Goal: Task Accomplishment & Management: Complete application form

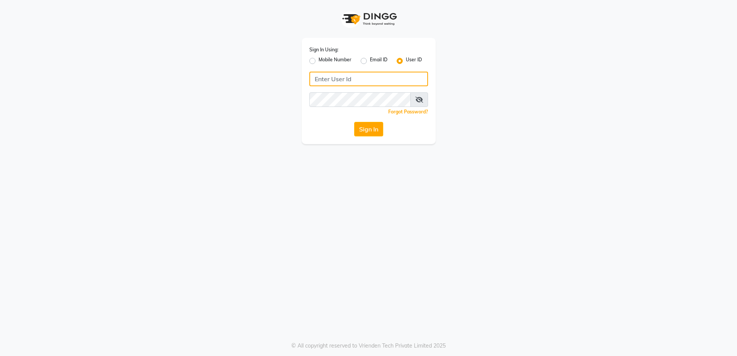
type input "glamhub"
click at [368, 132] on button "Sign In" at bounding box center [368, 129] width 29 height 15
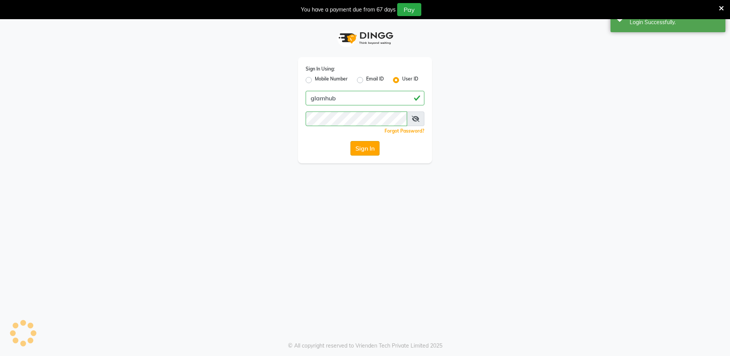
select select "service"
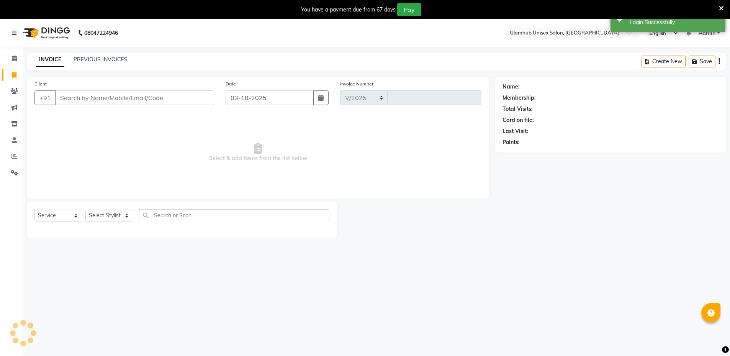
select select "7771"
type input "1697"
click at [114, 95] on input "Client" at bounding box center [134, 97] width 159 height 15
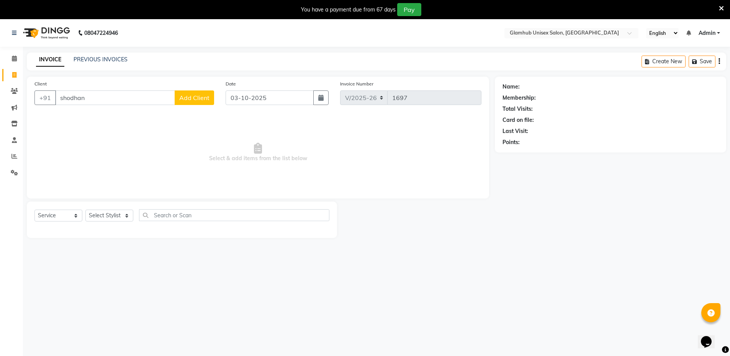
type input "shodhan"
click at [101, 212] on select "Select Stylist [PERSON_NAME] [PERSON_NAME] [PERSON_NAME] [PERSON_NAME]" at bounding box center [109, 215] width 48 height 12
select select "69351"
click at [85, 209] on select "Select Stylist [PERSON_NAME] [PERSON_NAME] [PERSON_NAME] [PERSON_NAME]" at bounding box center [109, 215] width 48 height 12
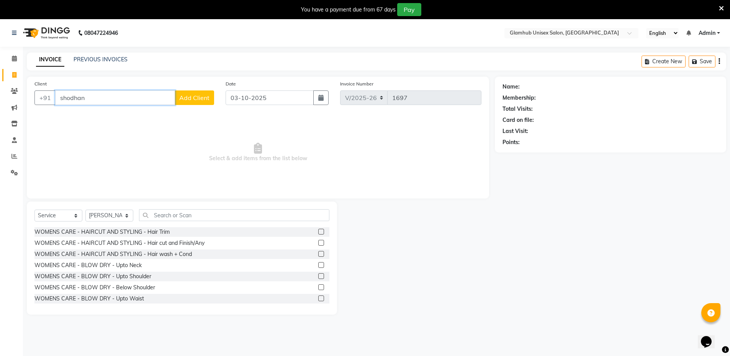
click at [101, 98] on input "shodhan" at bounding box center [115, 97] width 120 height 15
type input "s"
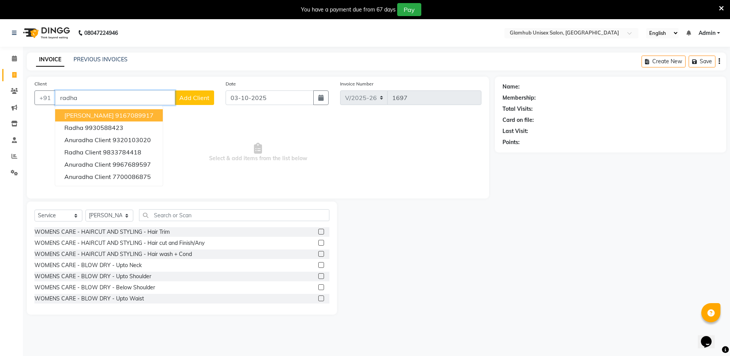
click at [131, 116] on ngb-highlight "9167089917" at bounding box center [134, 115] width 38 height 8
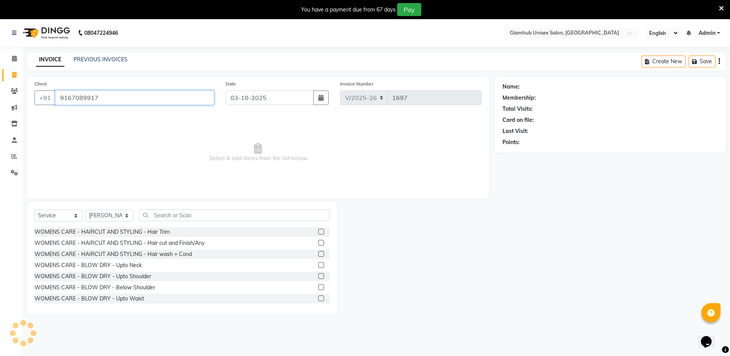
type input "9167089917"
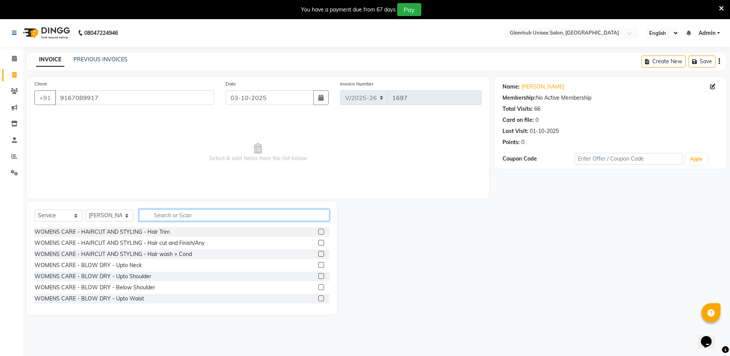
click at [212, 215] on input "text" at bounding box center [234, 215] width 190 height 12
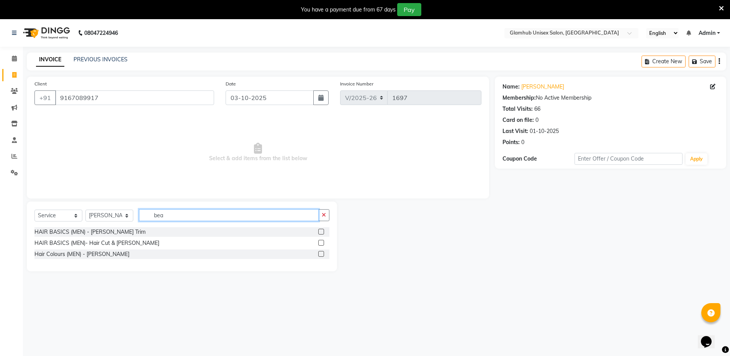
type input "bea"
click at [321, 232] on label at bounding box center [321, 232] width 6 height 6
click at [321, 232] on input "checkbox" at bounding box center [320, 231] width 5 height 5
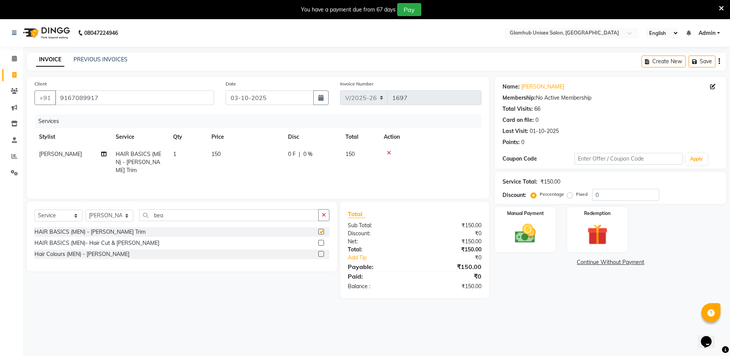
checkbox input "false"
click at [532, 236] on img at bounding box center [524, 233] width 35 height 25
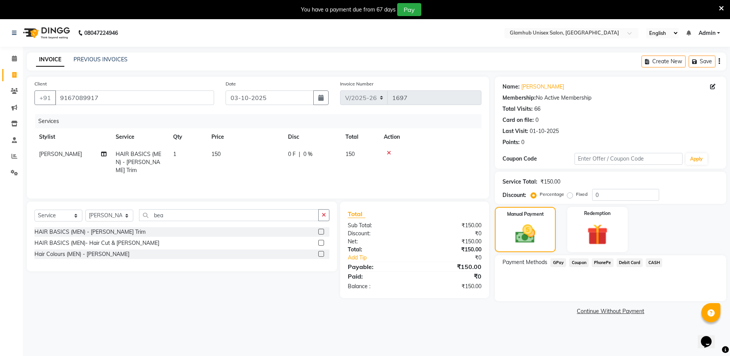
click at [558, 263] on span "GPay" at bounding box center [558, 262] width 16 height 9
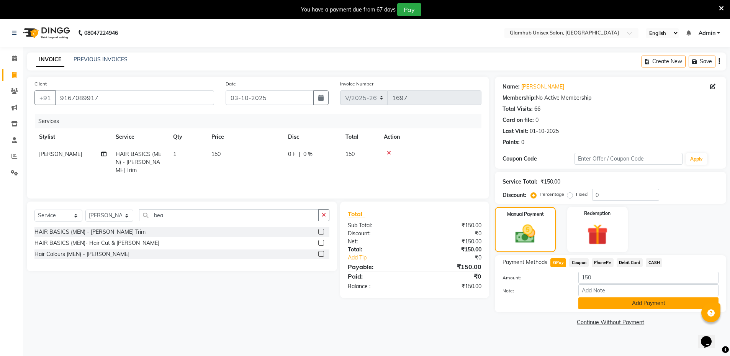
click at [658, 303] on button "Add Payment" at bounding box center [648, 303] width 140 height 12
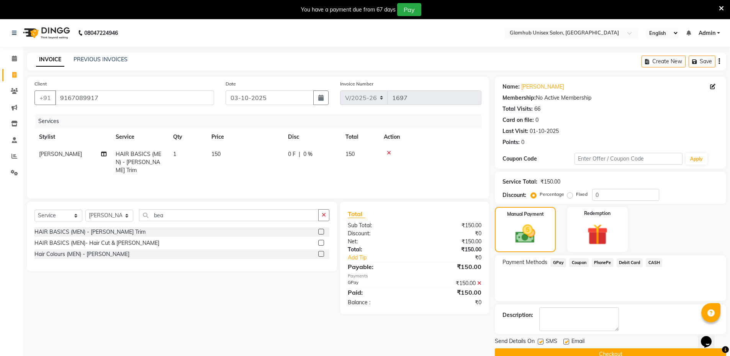
scroll to position [19, 0]
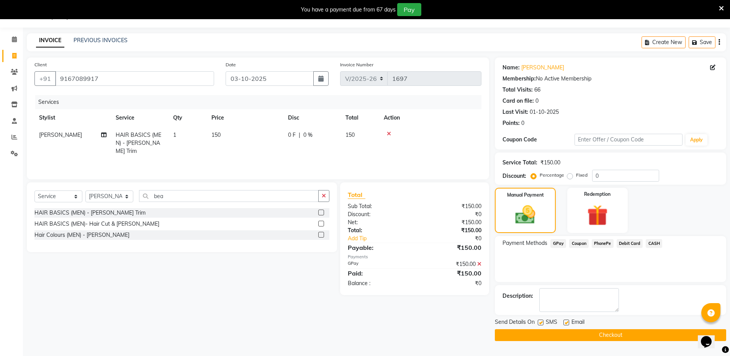
click at [624, 331] on button "Checkout" at bounding box center [610, 335] width 231 height 12
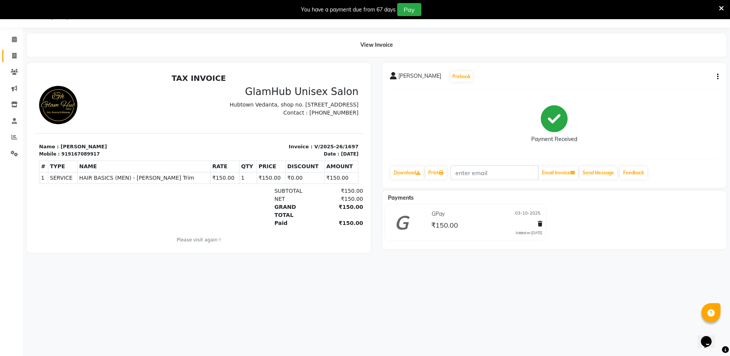
click at [16, 54] on icon at bounding box center [14, 56] width 4 height 6
select select "service"
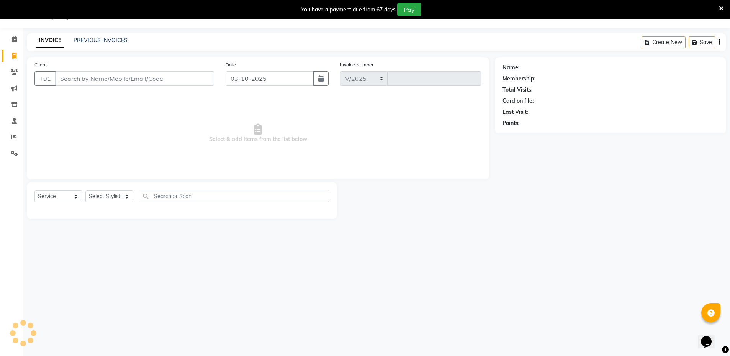
select select "7771"
type input "1698"
click at [95, 75] on input "Client" at bounding box center [134, 78] width 159 height 15
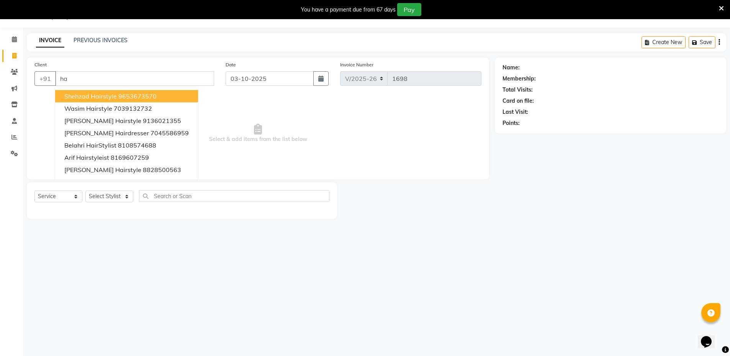
type input "h"
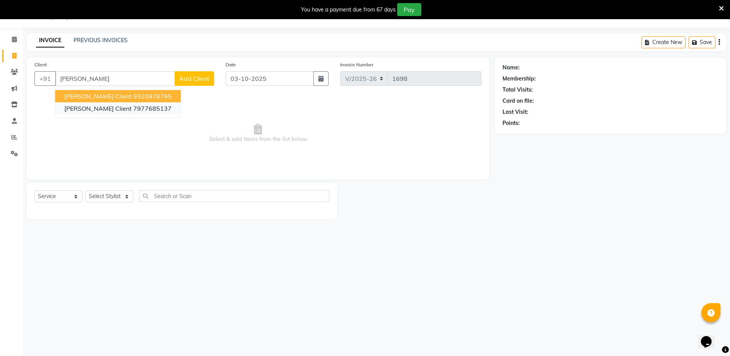
click at [81, 105] on span "Jatin Client" at bounding box center [97, 108] width 67 height 8
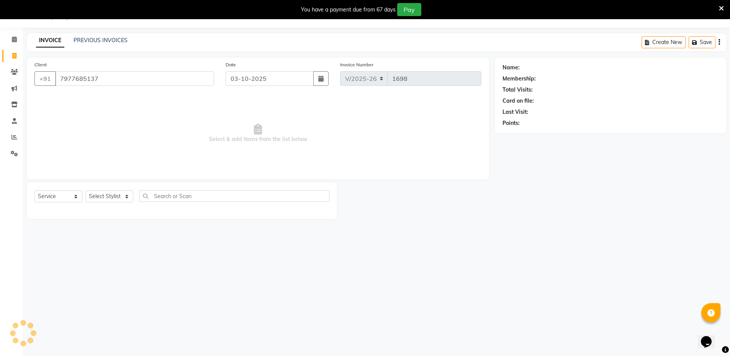
type input "7977685137"
click at [108, 191] on select "Select Stylist [PERSON_NAME] [PERSON_NAME] [PERSON_NAME] [PERSON_NAME]" at bounding box center [109, 196] width 48 height 12
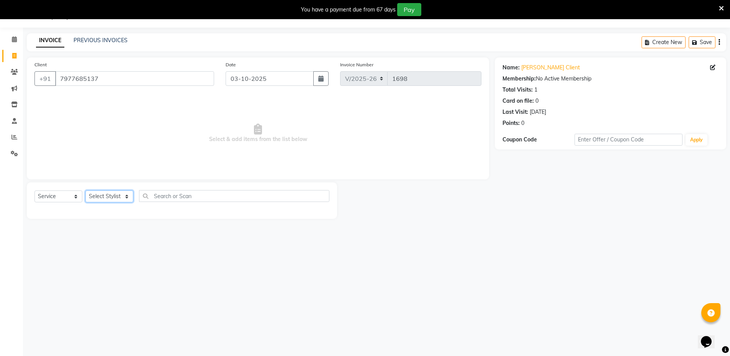
select select "69351"
click at [85, 190] on select "Select Stylist [PERSON_NAME] [PERSON_NAME] [PERSON_NAME] [PERSON_NAME]" at bounding box center [109, 196] width 48 height 12
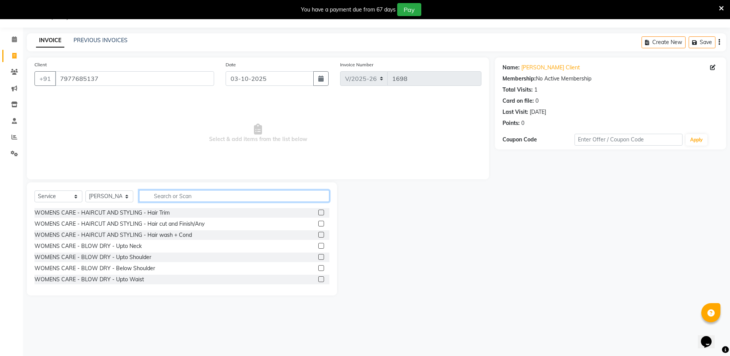
click at [186, 193] on input "text" at bounding box center [234, 196] width 190 height 12
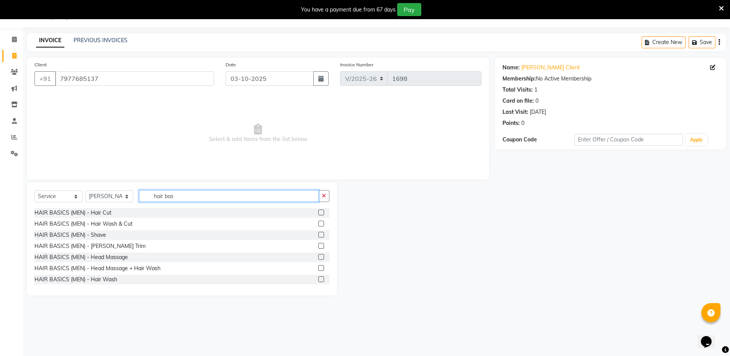
type input "hair bas"
click at [318, 211] on label at bounding box center [321, 212] width 6 height 6
click at [318, 211] on input "checkbox" at bounding box center [320, 212] width 5 height 5
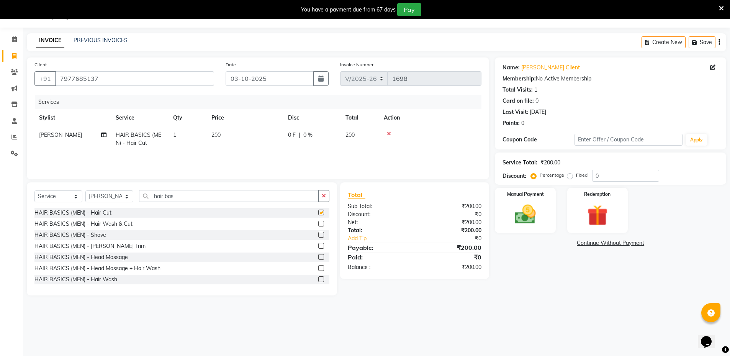
checkbox input "false"
click at [318, 246] on label at bounding box center [321, 246] width 6 height 6
click at [318, 246] on input "checkbox" at bounding box center [320, 245] width 5 height 5
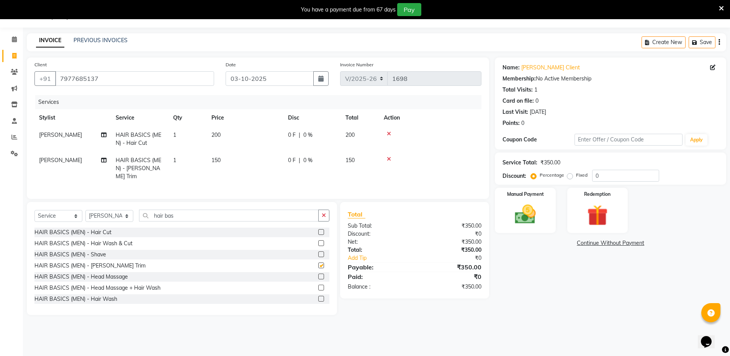
checkbox input "false"
click at [515, 208] on img at bounding box center [524, 214] width 35 height 25
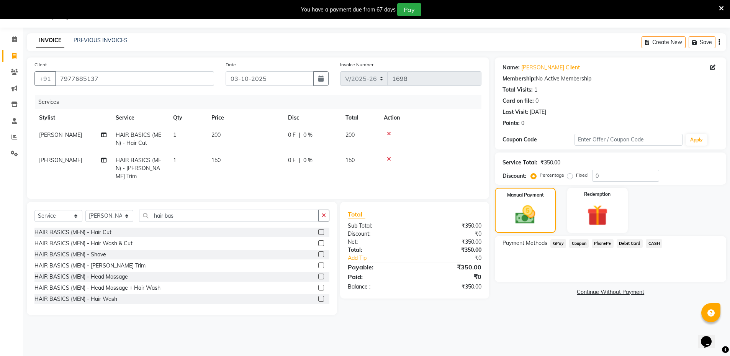
click at [553, 241] on span "GPay" at bounding box center [558, 243] width 16 height 9
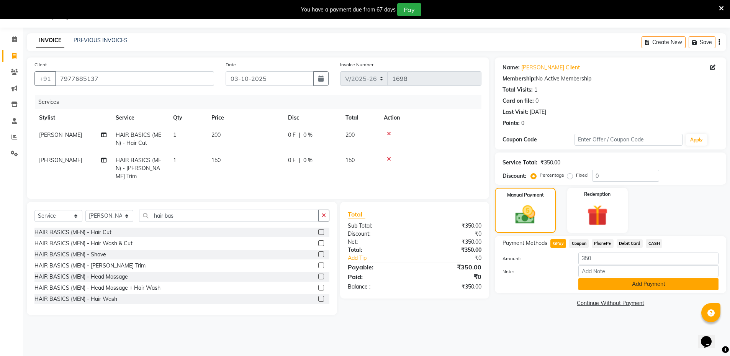
click at [652, 283] on button "Add Payment" at bounding box center [648, 284] width 140 height 12
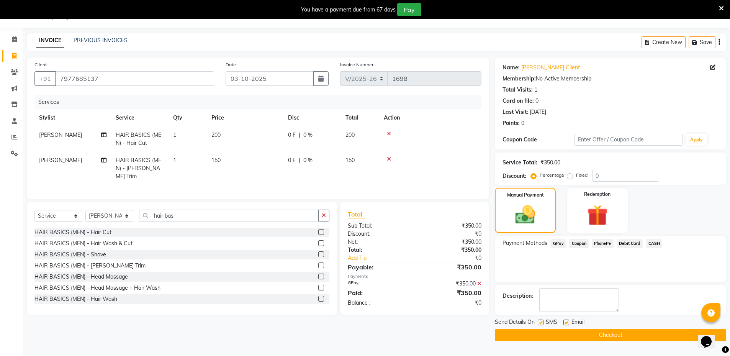
click at [646, 337] on button "Checkout" at bounding box center [610, 335] width 231 height 12
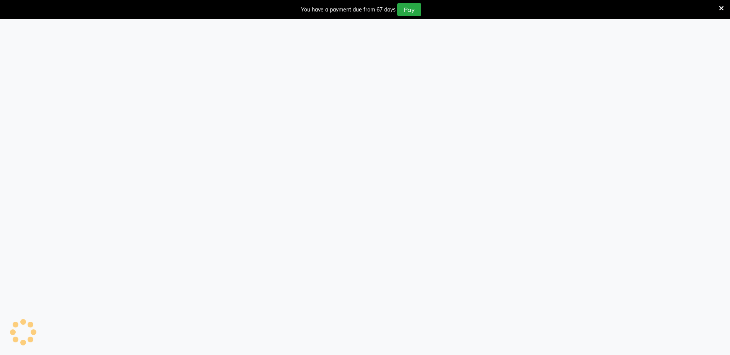
select select "7771"
select select "service"
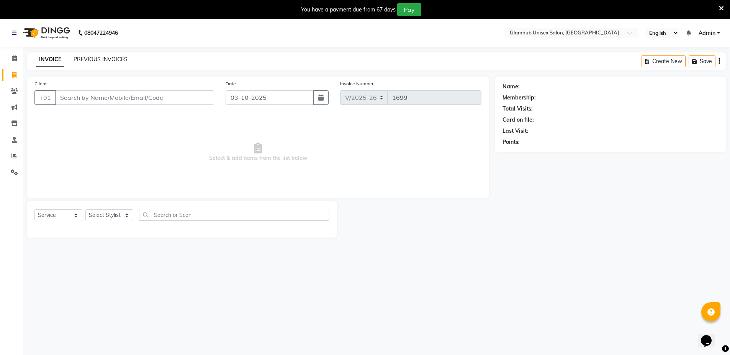
click at [97, 59] on link "PREVIOUS INVOICES" at bounding box center [100, 59] width 54 height 7
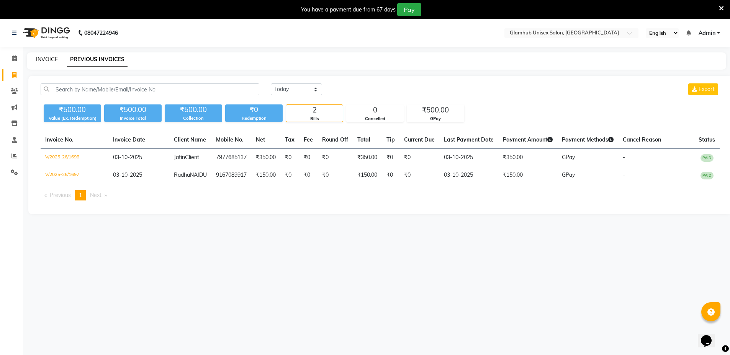
scroll to position [19, 0]
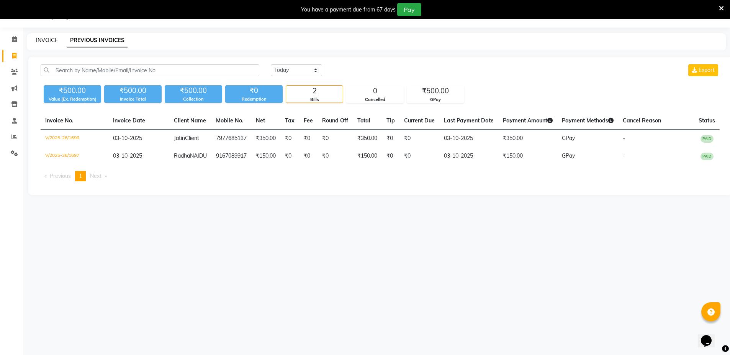
click at [46, 40] on link "INVOICE" at bounding box center [47, 40] width 22 height 7
select select "service"
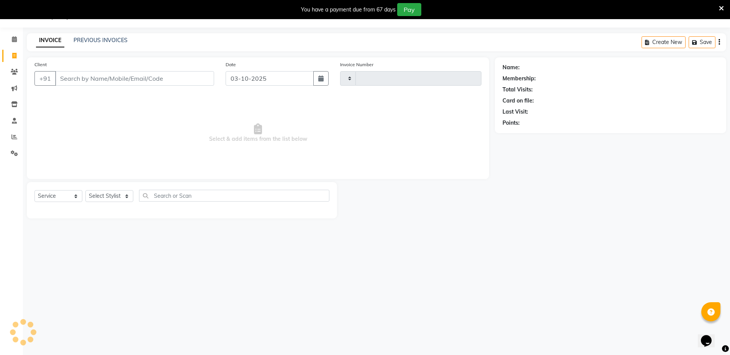
type input "1699"
select select "7771"
type input "9920612855"
click at [199, 77] on span "Add Client" at bounding box center [194, 79] width 30 height 8
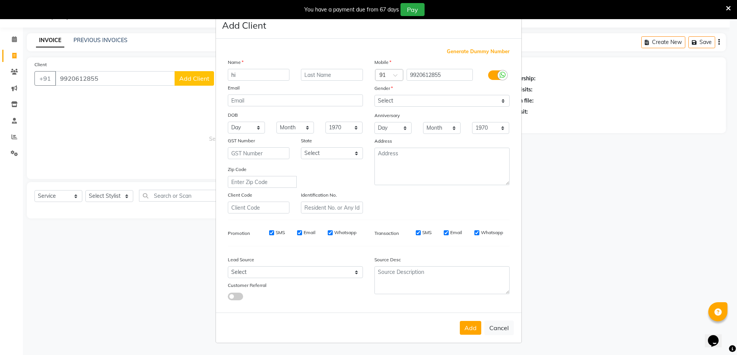
type input "h"
type input "hiteshri"
click at [315, 75] on input "text" at bounding box center [332, 75] width 62 height 12
click at [409, 99] on select "Select Male Female Other Prefer Not To Say" at bounding box center [441, 101] width 135 height 12
select select "female"
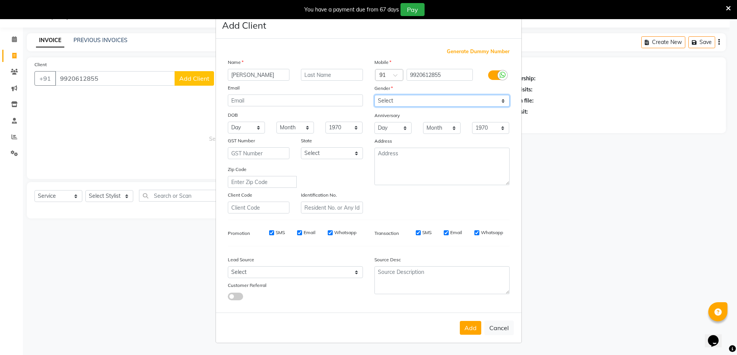
click at [374, 95] on select "Select Male Female Other Prefer Not To Say" at bounding box center [441, 101] width 135 height 12
click at [475, 325] on button "Add" at bounding box center [470, 328] width 21 height 14
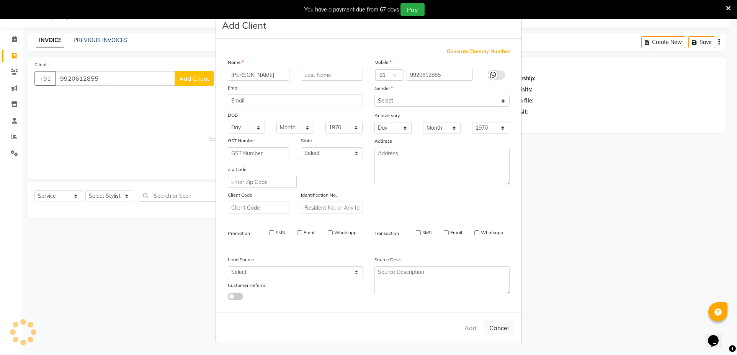
select select
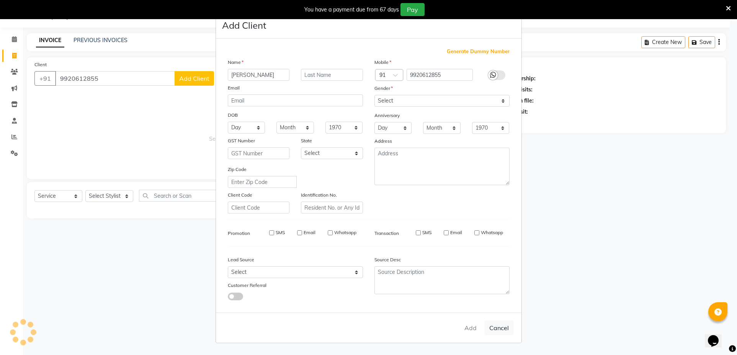
select select
checkbox input "false"
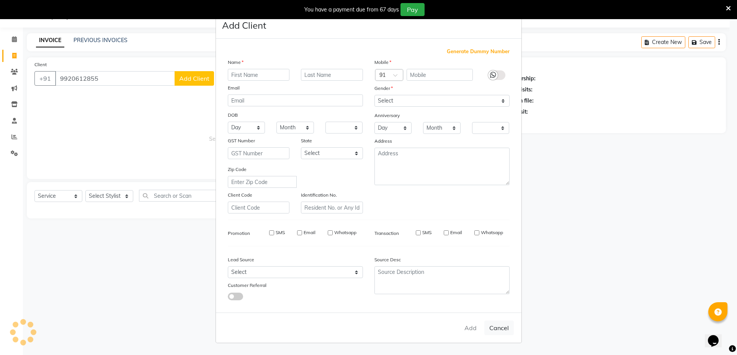
checkbox input "false"
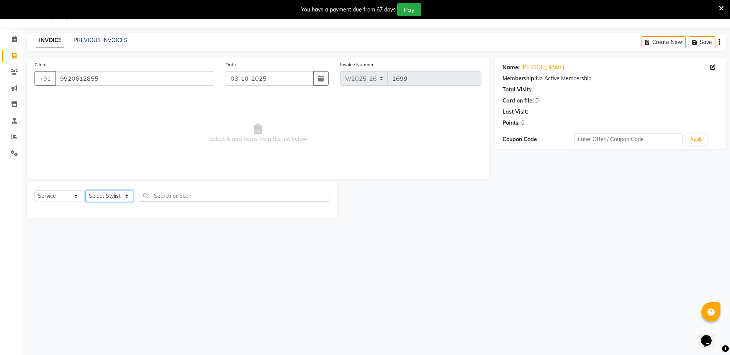
click at [102, 196] on select "Select Stylist [PERSON_NAME] [PERSON_NAME] [PERSON_NAME] [PERSON_NAME]" at bounding box center [109, 196] width 48 height 12
select select "69352"
click at [85, 190] on select "Select Stylist [PERSON_NAME] [PERSON_NAME] [PERSON_NAME] [PERSON_NAME]" at bounding box center [109, 196] width 48 height 12
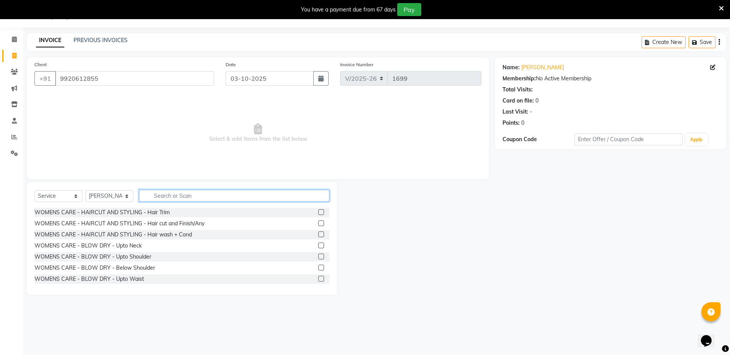
click at [199, 192] on input "text" at bounding box center [234, 196] width 190 height 12
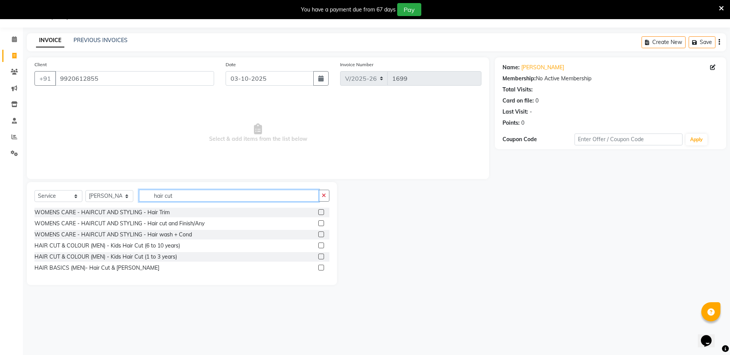
type input "hair cut"
click at [323, 222] on label at bounding box center [321, 223] width 6 height 6
click at [323, 222] on input "checkbox" at bounding box center [320, 223] width 5 height 5
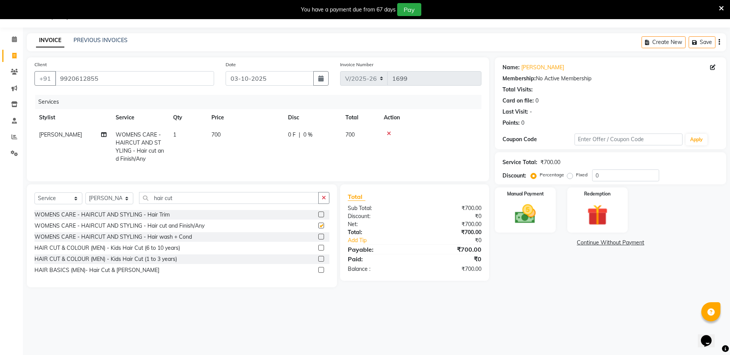
checkbox input "false"
click at [543, 220] on div "Manual Payment" at bounding box center [524, 210] width 63 height 47
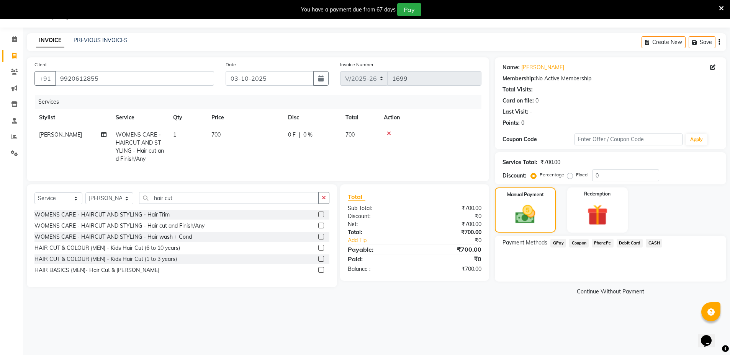
click at [85, 109] on div "Services" at bounding box center [261, 102] width 452 height 14
click at [710, 66] on icon at bounding box center [712, 67] width 5 height 5
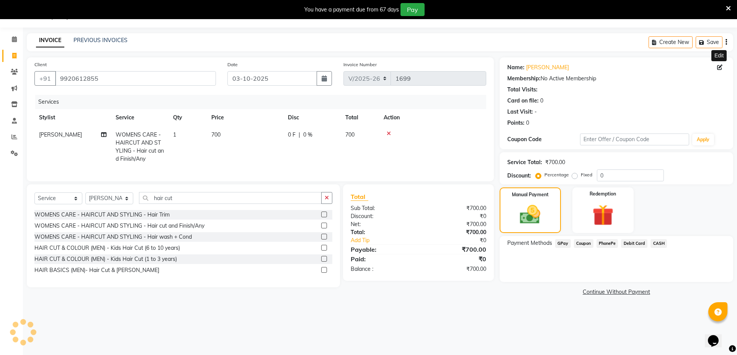
select select "female"
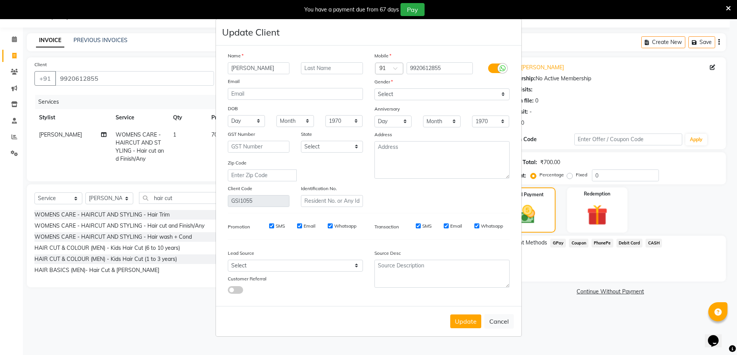
type input "hiteshri"
click at [310, 72] on input "text" at bounding box center [332, 68] width 62 height 12
type input "meheta"
click at [468, 320] on button "Update" at bounding box center [465, 322] width 31 height 14
select select
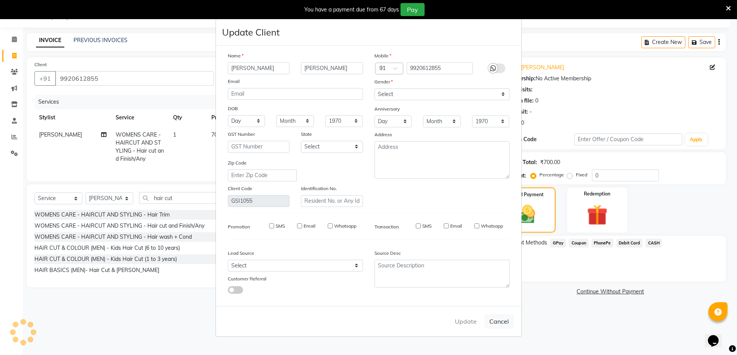
select select
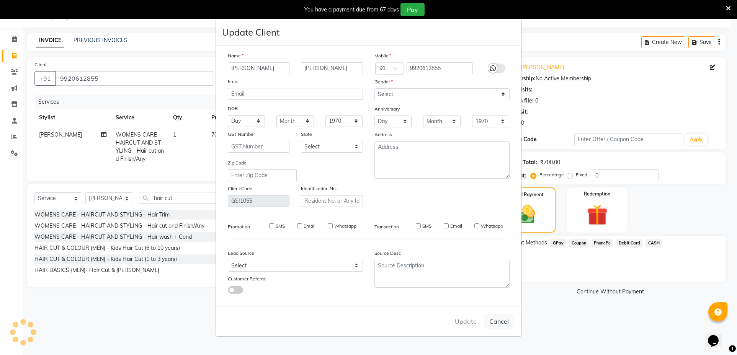
select select
checkbox input "false"
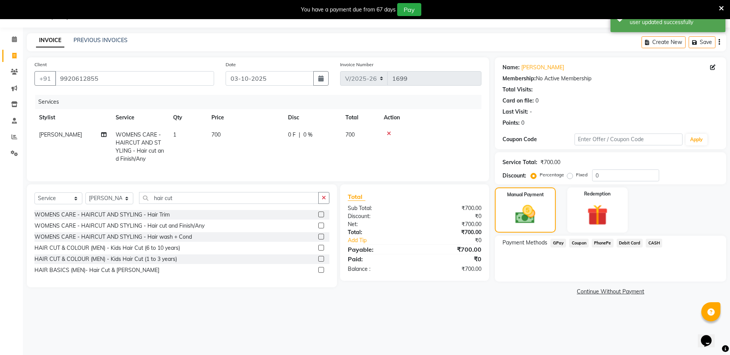
click at [651, 241] on span "CASH" at bounding box center [653, 243] width 16 height 9
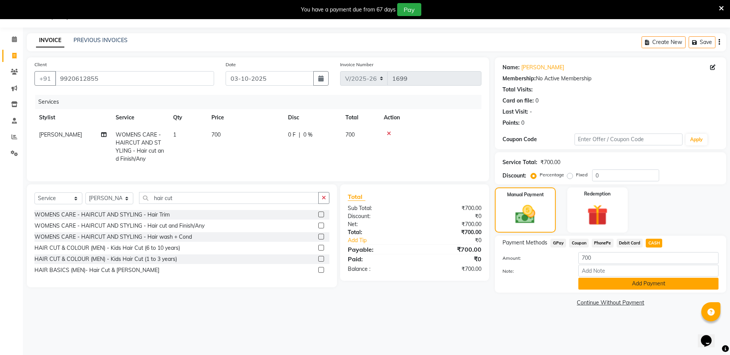
click at [669, 281] on button "Add Payment" at bounding box center [648, 284] width 140 height 12
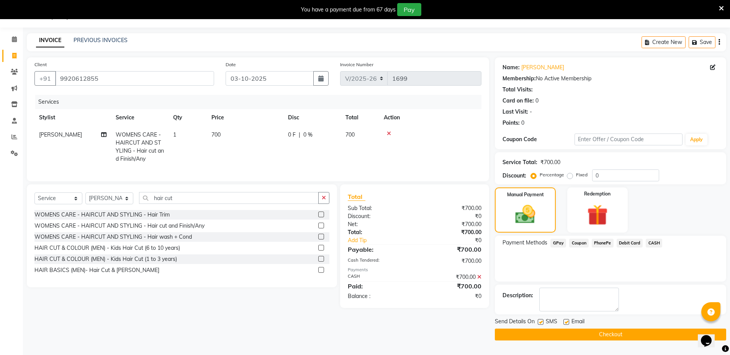
click at [648, 332] on button "Checkout" at bounding box center [610, 335] width 231 height 12
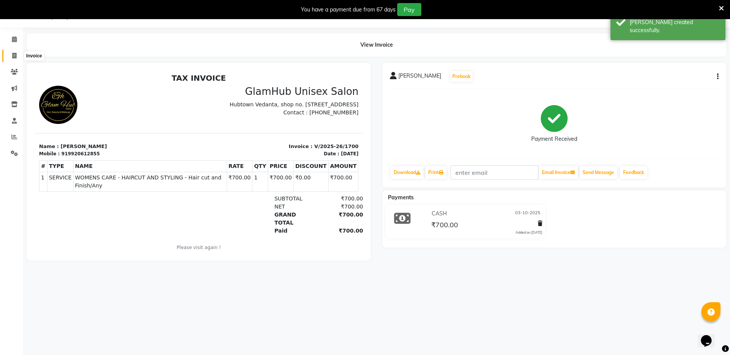
click at [13, 54] on icon at bounding box center [14, 56] width 4 height 6
select select "7771"
select select "service"
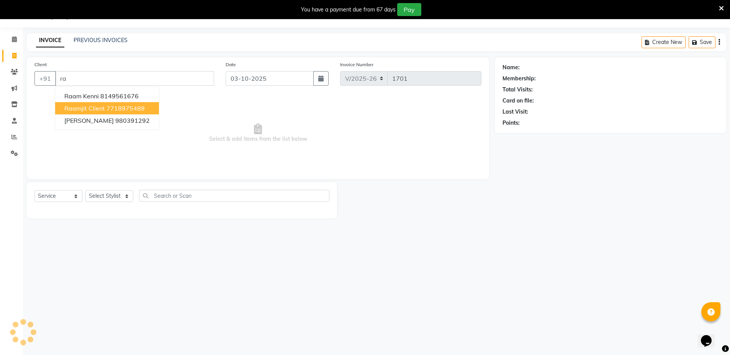
type input "r"
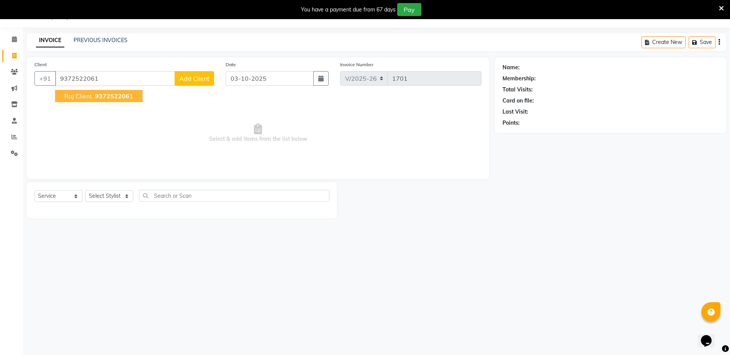
type input "9372522061"
click at [124, 98] on span "937252206" at bounding box center [112, 96] width 34 height 8
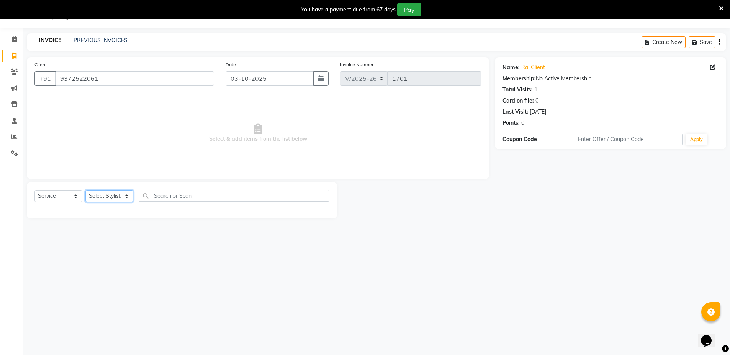
click at [118, 198] on select "Select Stylist [PERSON_NAME] [PERSON_NAME] [PERSON_NAME] [PERSON_NAME]" at bounding box center [109, 196] width 48 height 12
select select "69351"
click at [85, 190] on select "Select Stylist [PERSON_NAME] [PERSON_NAME] [PERSON_NAME] [PERSON_NAME]" at bounding box center [109, 196] width 48 height 12
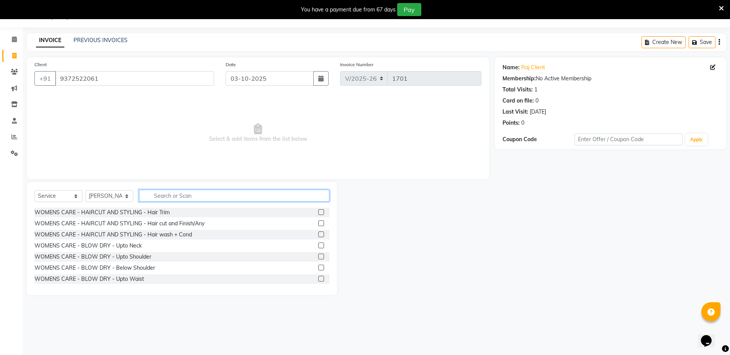
click at [211, 200] on input "text" at bounding box center [234, 196] width 190 height 12
type input "hair cut"
click at [318, 266] on label at bounding box center [321, 268] width 6 height 6
click at [318, 266] on input "checkbox" at bounding box center [320, 268] width 5 height 5
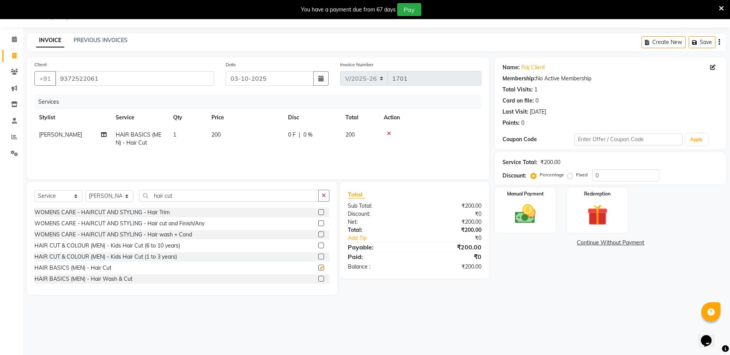
checkbox input "false"
click at [539, 222] on img at bounding box center [524, 214] width 35 height 25
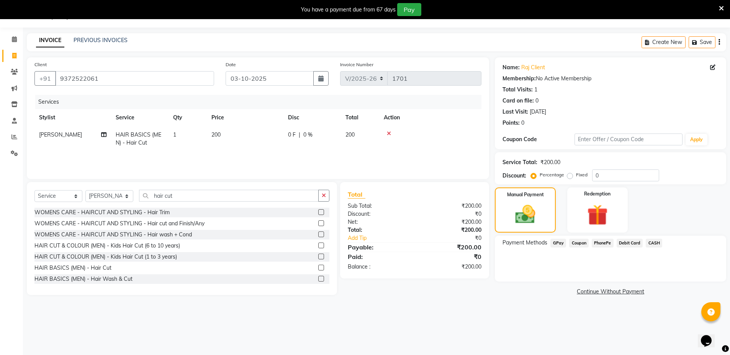
click at [557, 242] on span "GPay" at bounding box center [558, 243] width 16 height 9
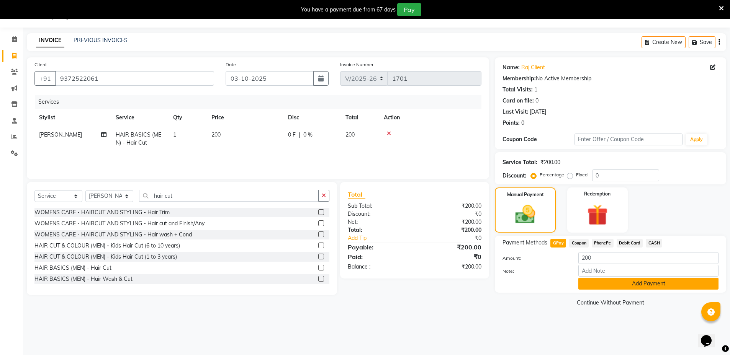
click at [590, 281] on button "Add Payment" at bounding box center [648, 284] width 140 height 12
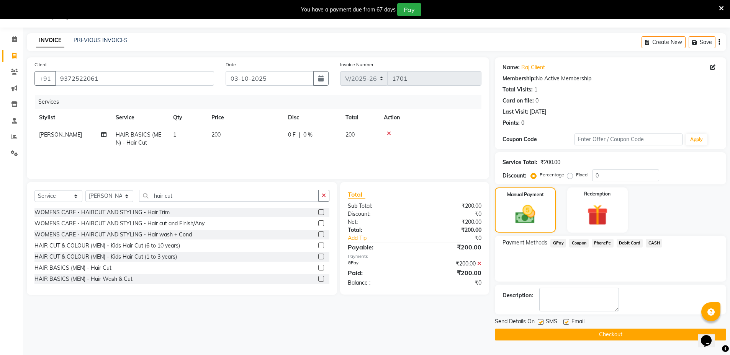
click at [614, 338] on button "Checkout" at bounding box center [610, 335] width 231 height 12
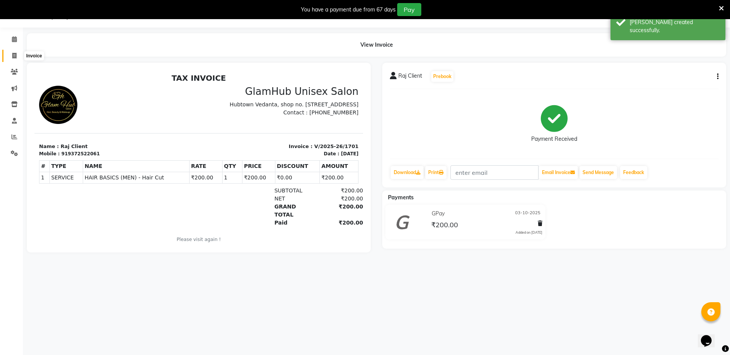
click at [14, 54] on icon at bounding box center [14, 56] width 4 height 6
select select "service"
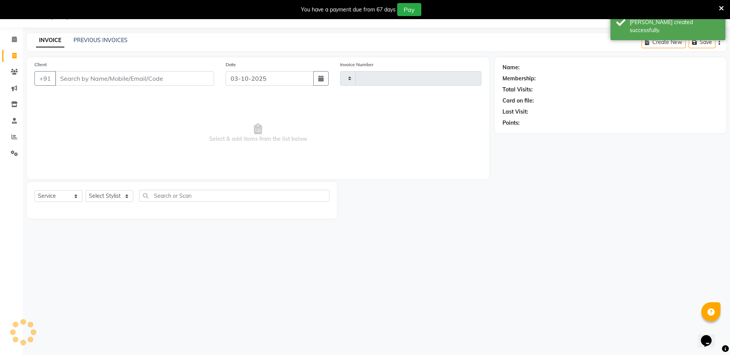
type input "1702"
select select "7771"
click at [106, 80] on input "Client" at bounding box center [134, 78] width 159 height 15
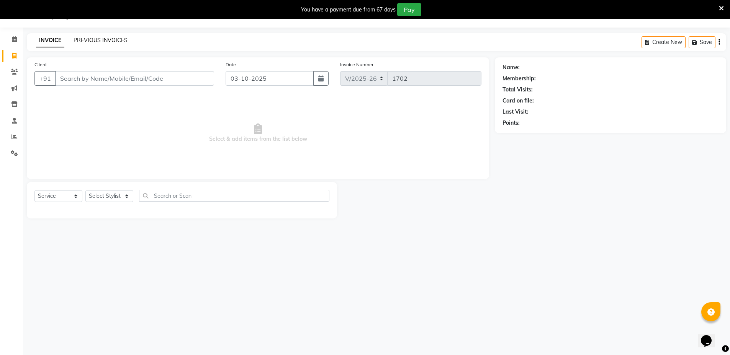
click at [110, 39] on link "PREVIOUS INVOICES" at bounding box center [100, 40] width 54 height 7
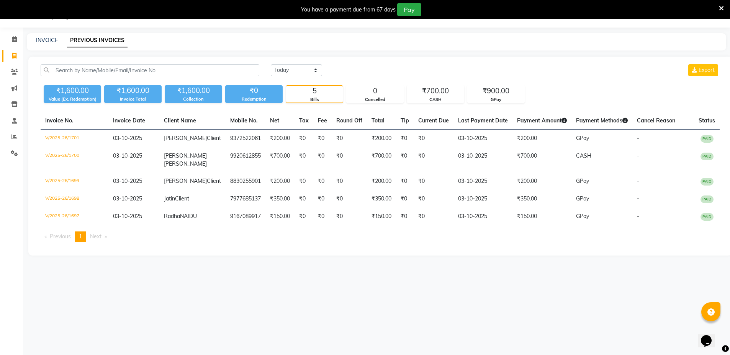
click at [110, 39] on link "PREVIOUS INVOICES" at bounding box center [97, 41] width 60 height 14
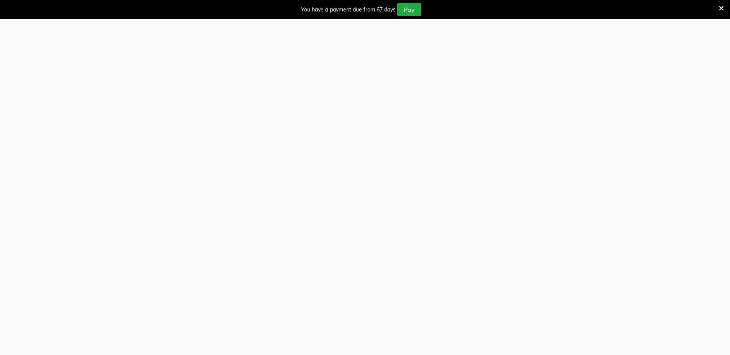
select select "7771"
select select "service"
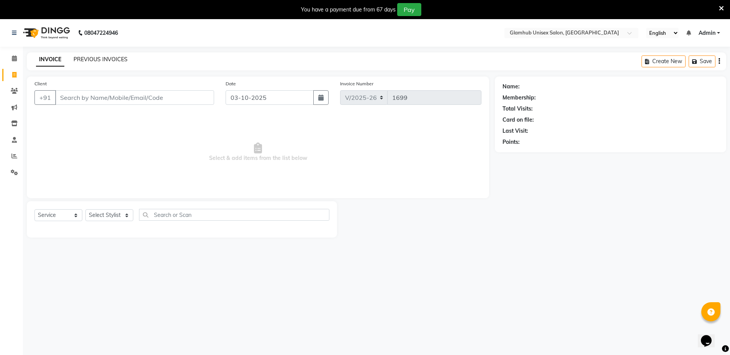
click at [116, 58] on link "PREVIOUS INVOICES" at bounding box center [100, 59] width 54 height 7
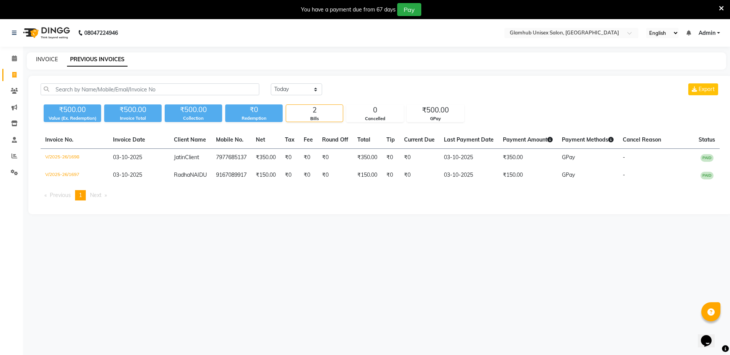
click at [45, 59] on link "INVOICE" at bounding box center [47, 59] width 22 height 7
select select "service"
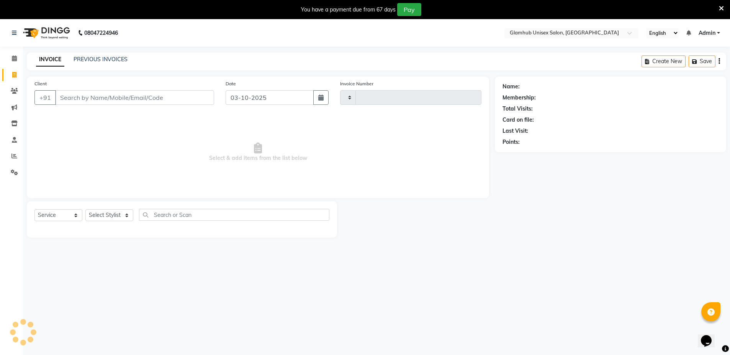
type input "1699"
select select "7771"
click at [67, 102] on input "Client" at bounding box center [134, 97] width 159 height 15
type input "s"
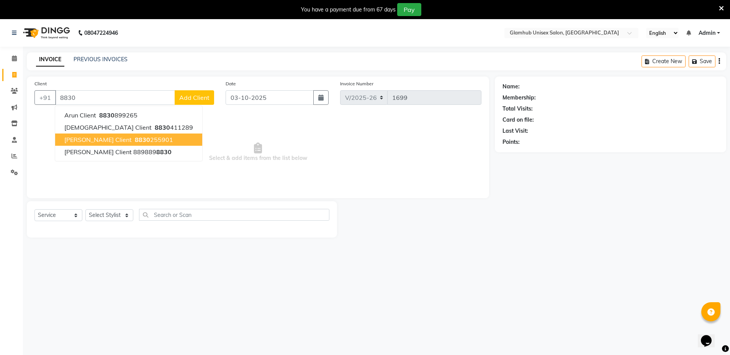
click at [75, 141] on span "[PERSON_NAME] Client" at bounding box center [97, 140] width 67 height 8
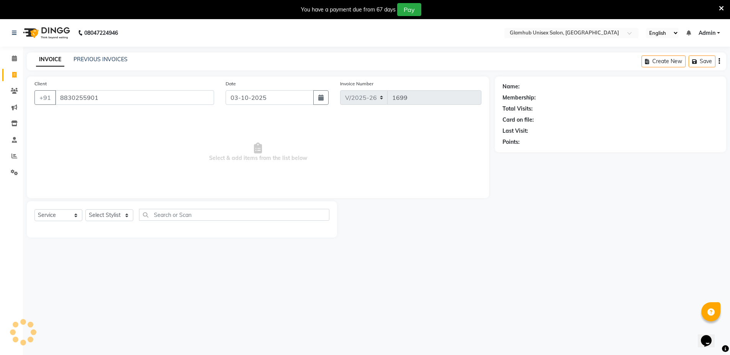
type input "8830255901"
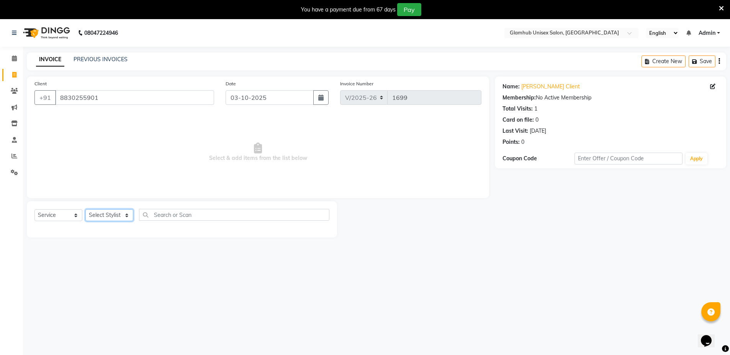
click at [112, 217] on select "Select Stylist [PERSON_NAME] [PERSON_NAME] [PERSON_NAME] [PERSON_NAME]" at bounding box center [109, 215] width 48 height 12
select select "69351"
click at [85, 209] on select "Select Stylist [PERSON_NAME] [PERSON_NAME] [PERSON_NAME] [PERSON_NAME]" at bounding box center [109, 215] width 48 height 12
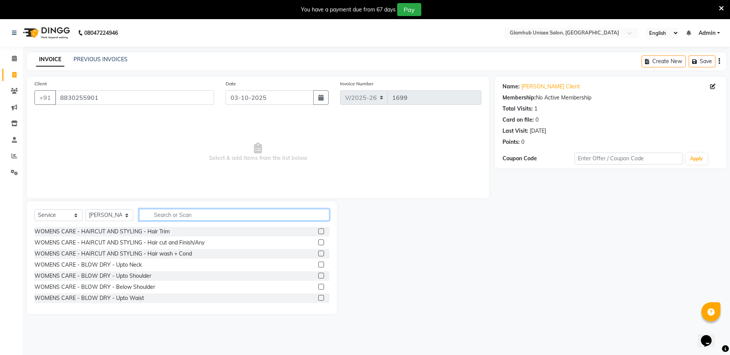
click at [202, 215] on input "text" at bounding box center [234, 215] width 190 height 12
type input "hair cut"
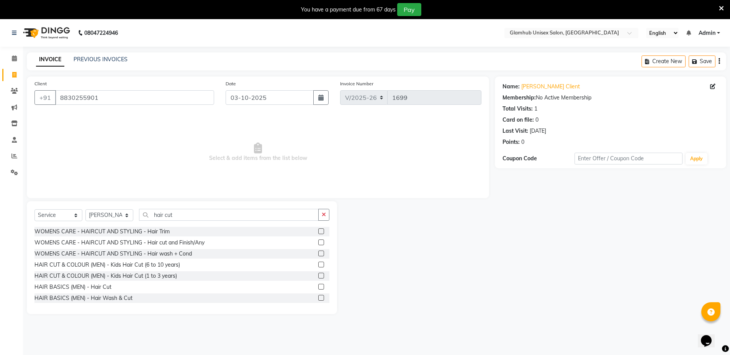
click at [318, 287] on label at bounding box center [321, 287] width 6 height 6
click at [318, 287] on input "checkbox" at bounding box center [320, 287] width 5 height 5
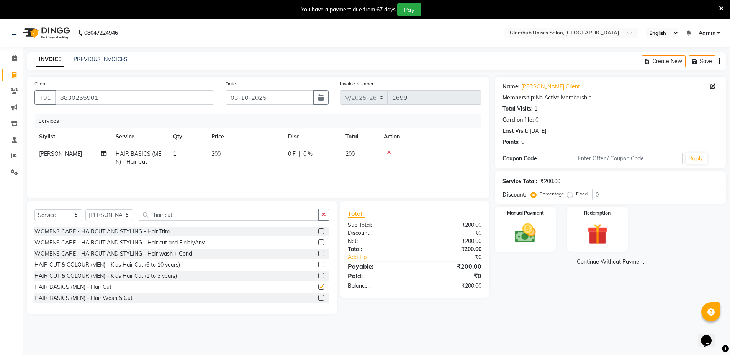
checkbox input "false"
click at [519, 221] on img at bounding box center [524, 233] width 35 height 25
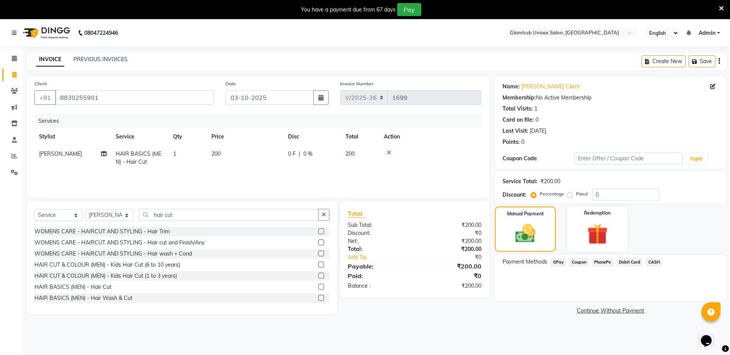
click at [562, 263] on span "GPay" at bounding box center [558, 262] width 16 height 9
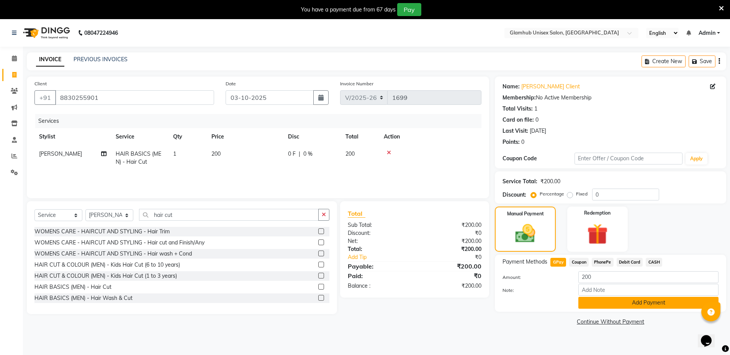
click at [636, 303] on button "Add Payment" at bounding box center [648, 303] width 140 height 12
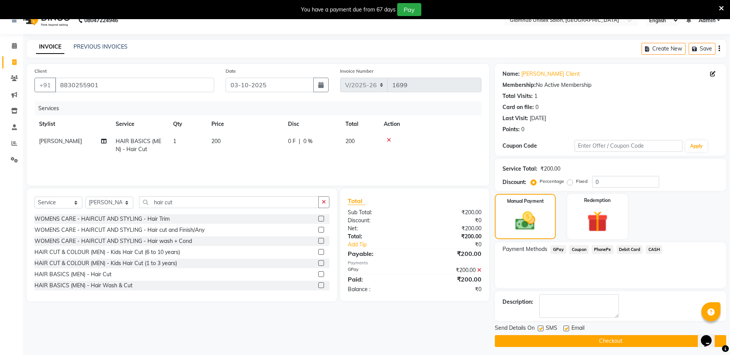
scroll to position [19, 0]
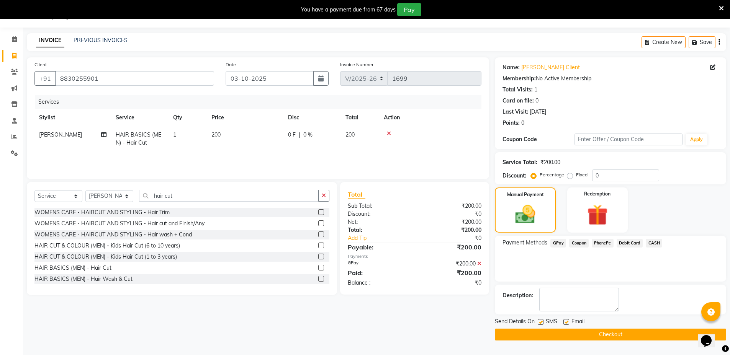
click at [635, 330] on button "Checkout" at bounding box center [610, 335] width 231 height 12
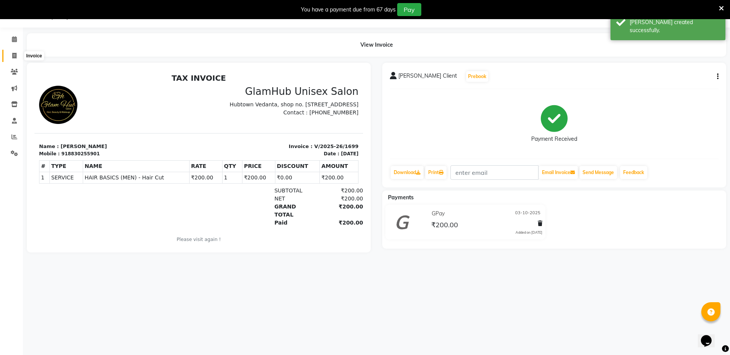
click at [11, 54] on span at bounding box center [14, 56] width 13 height 9
select select "service"
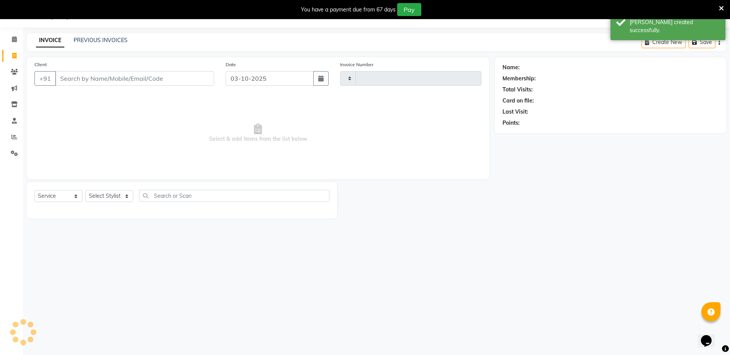
type input "1700"
select select "7771"
